Goal: Task Accomplishment & Management: Manage account settings

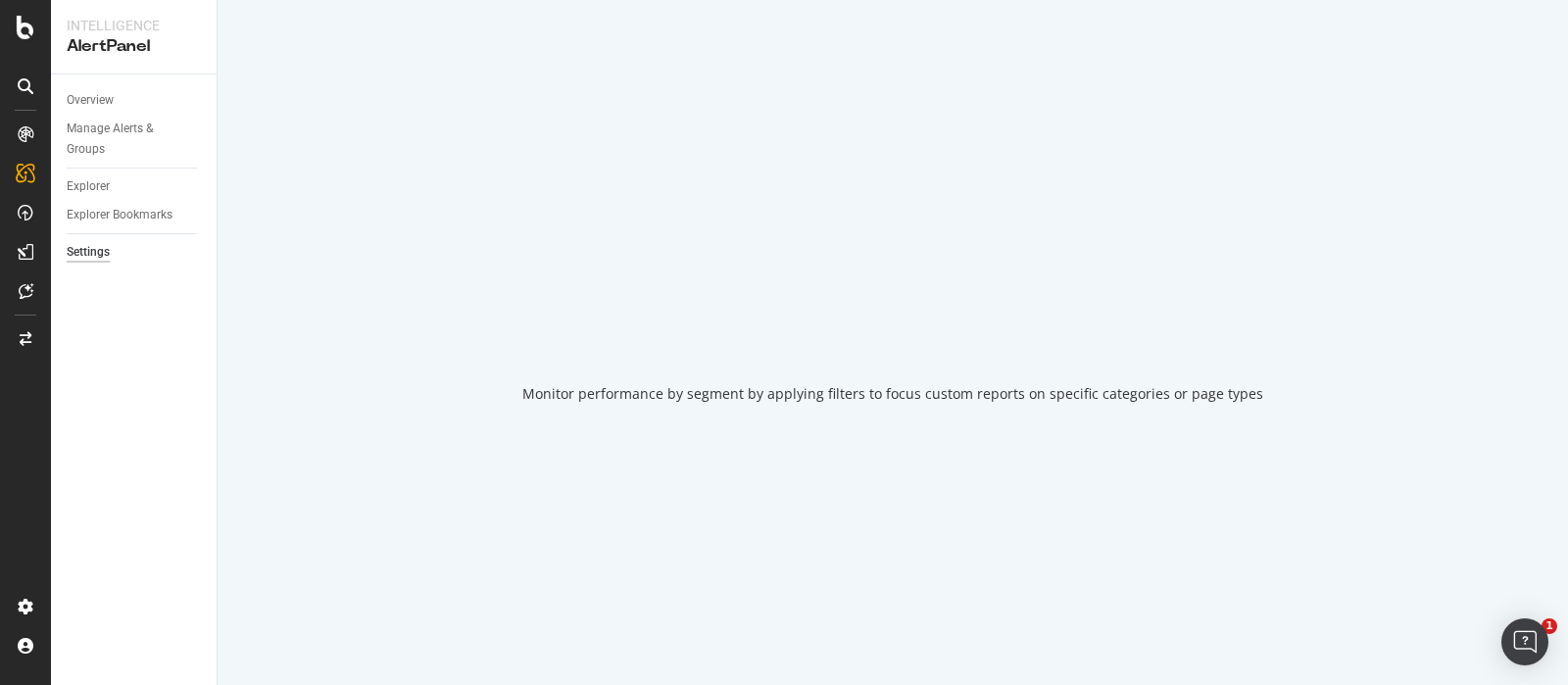
select select "11"
